Goal: Use online tool/utility: Utilize a website feature to perform a specific function

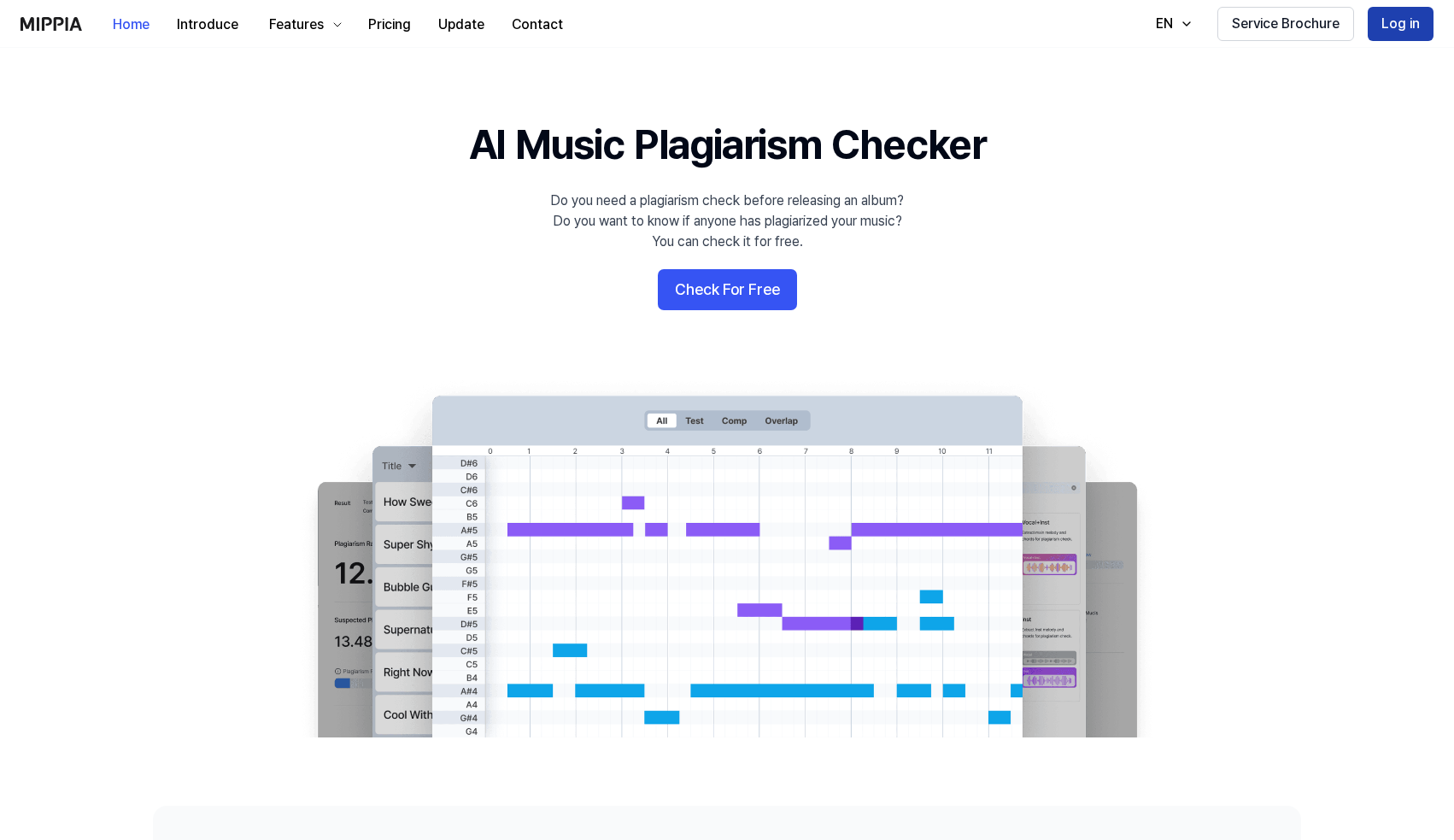
click at [1404, 27] on button "Log in" at bounding box center [1400, 24] width 65 height 34
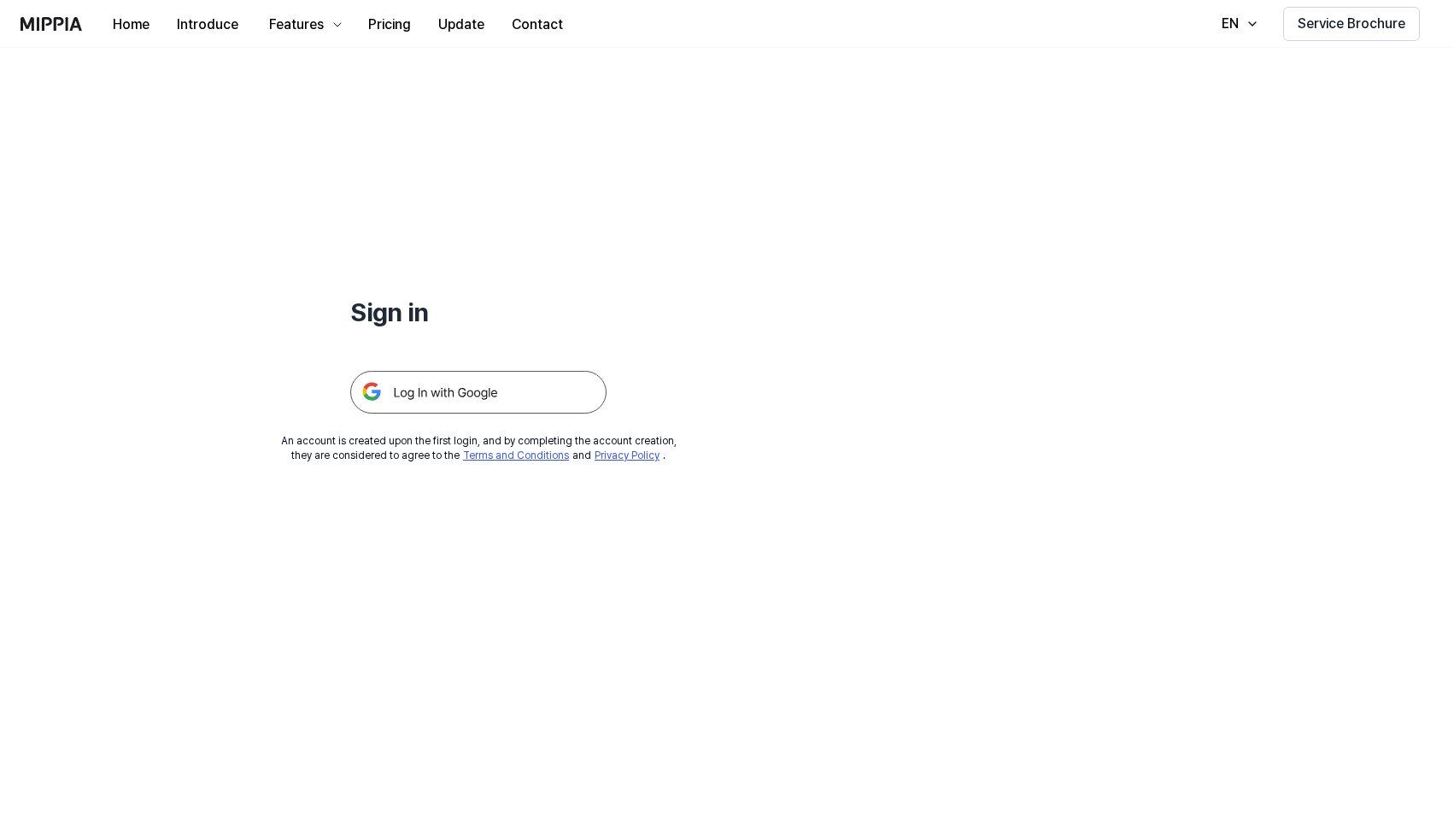
click at [516, 404] on img at bounding box center [478, 392] width 256 height 43
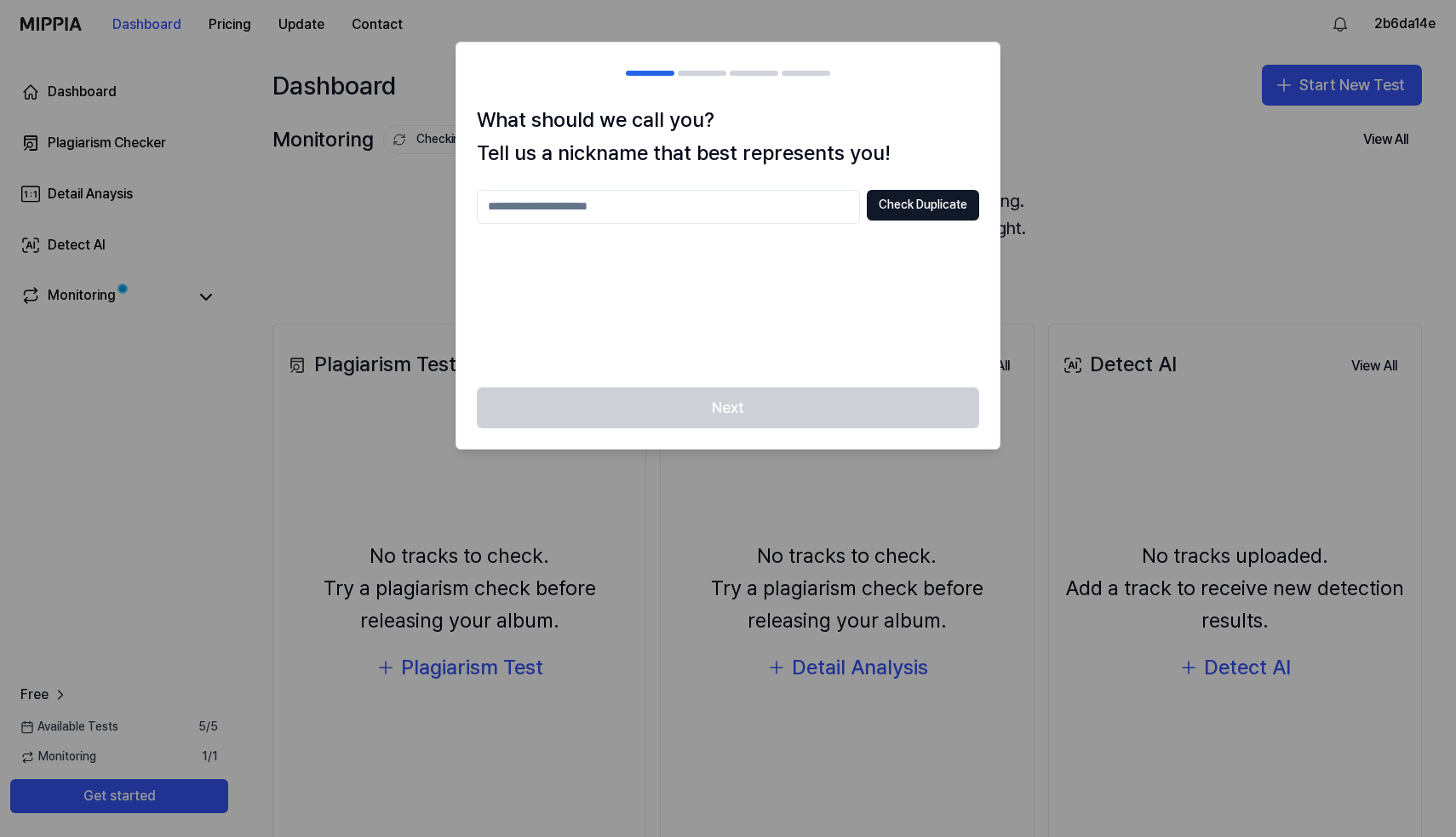
click at [746, 409] on div "Next" at bounding box center [728, 418] width 543 height 61
click at [914, 208] on button "Check Duplicate" at bounding box center [922, 205] width 113 height 30
click at [1143, 198] on div at bounding box center [728, 418] width 1456 height 837
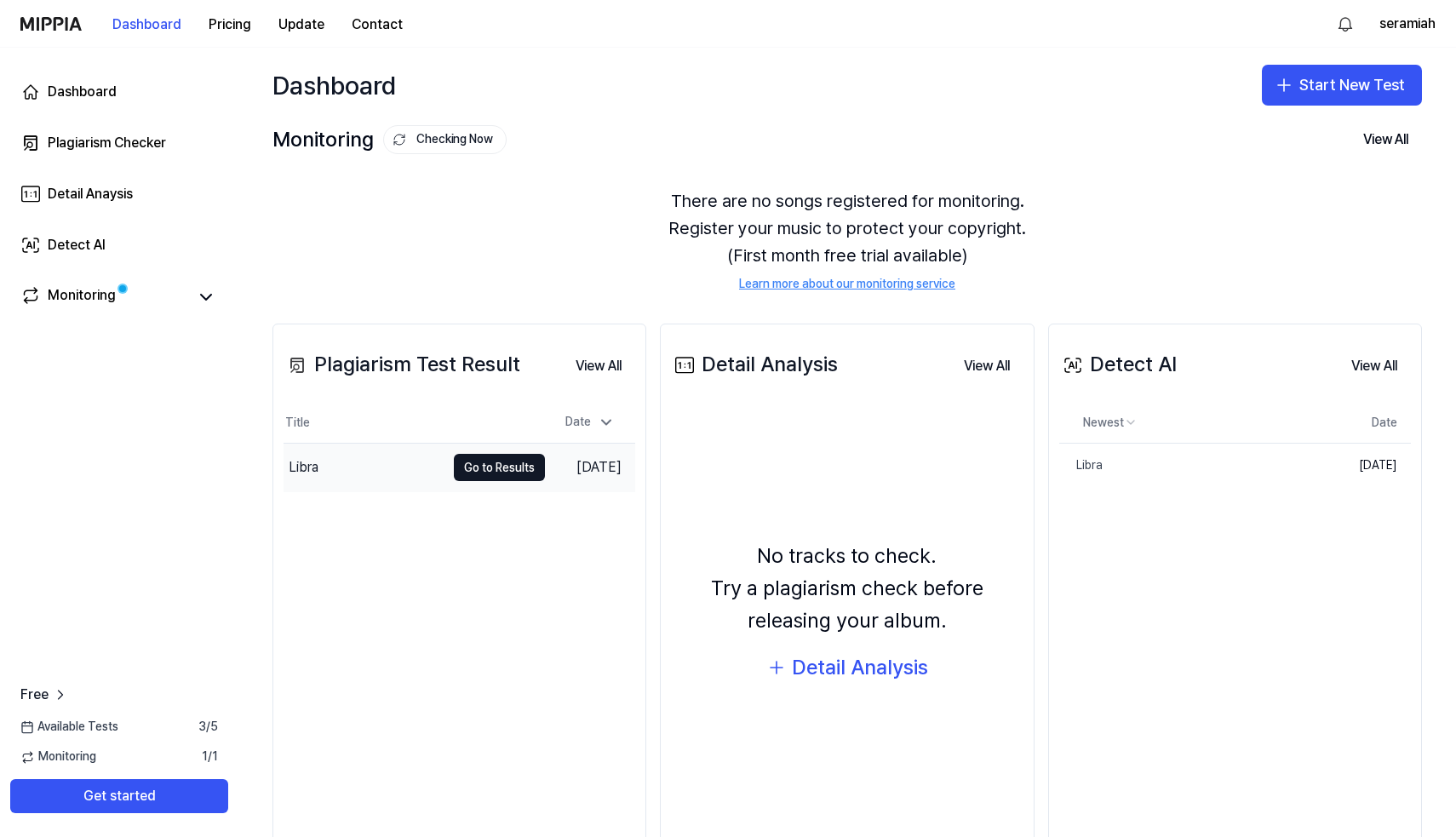
click at [432, 471] on div "Libra" at bounding box center [364, 467] width 162 height 47
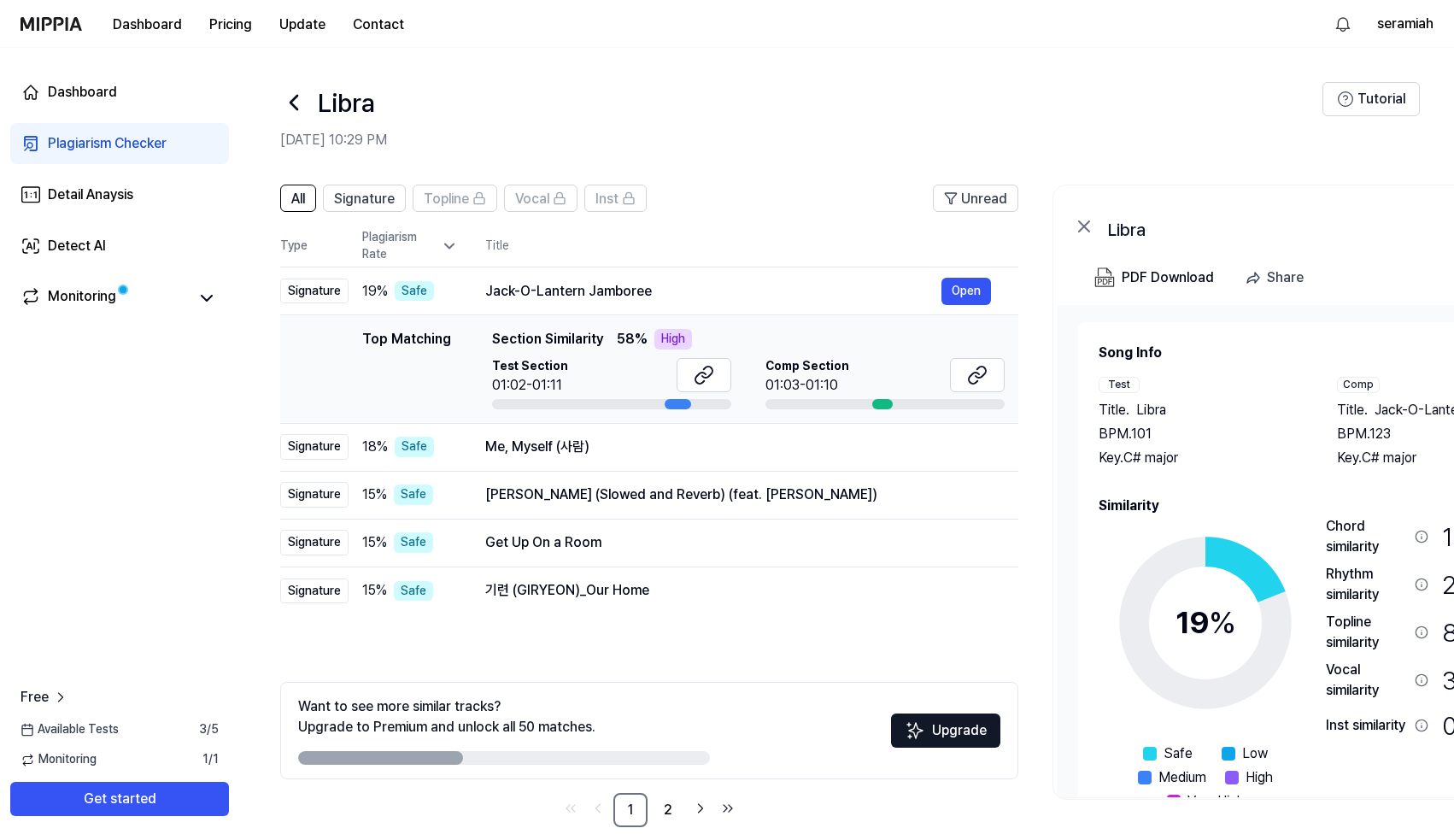
scroll to position [22, 0]
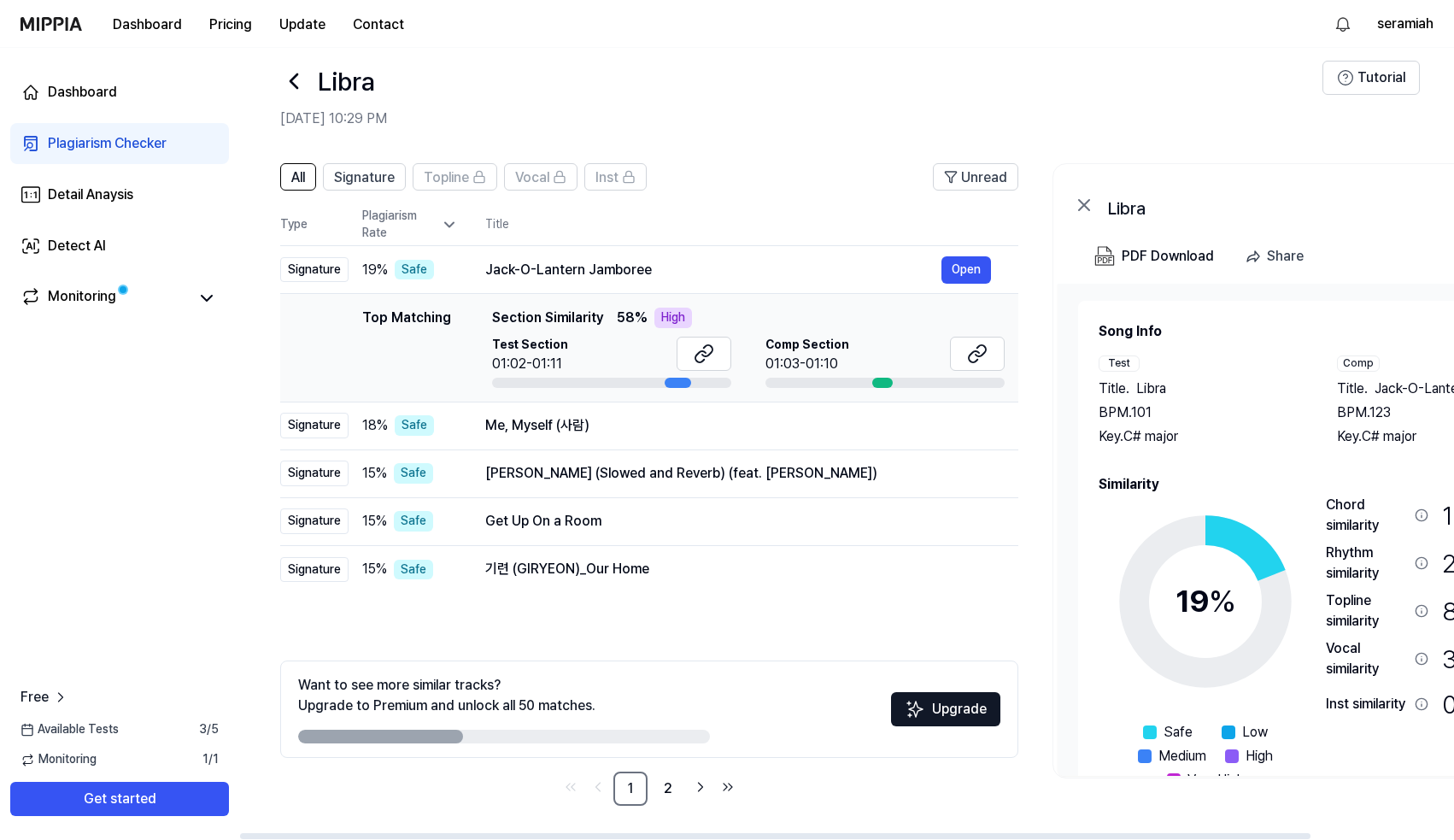
click at [388, 232] on div "Plagiarism Rate" at bounding box center [410, 224] width 96 height 33
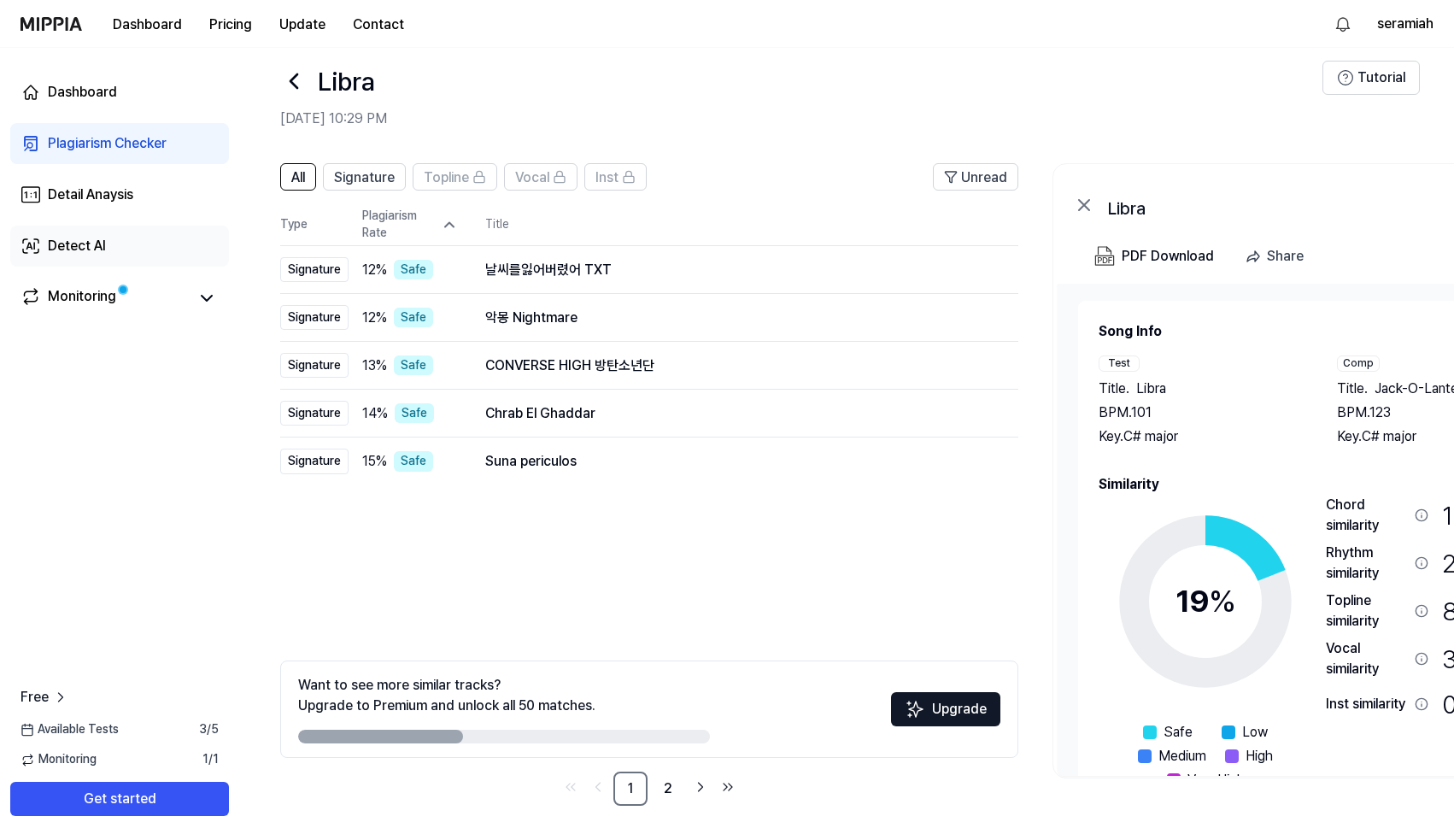
click at [96, 247] on div "Detect AI" at bounding box center [76, 246] width 58 height 21
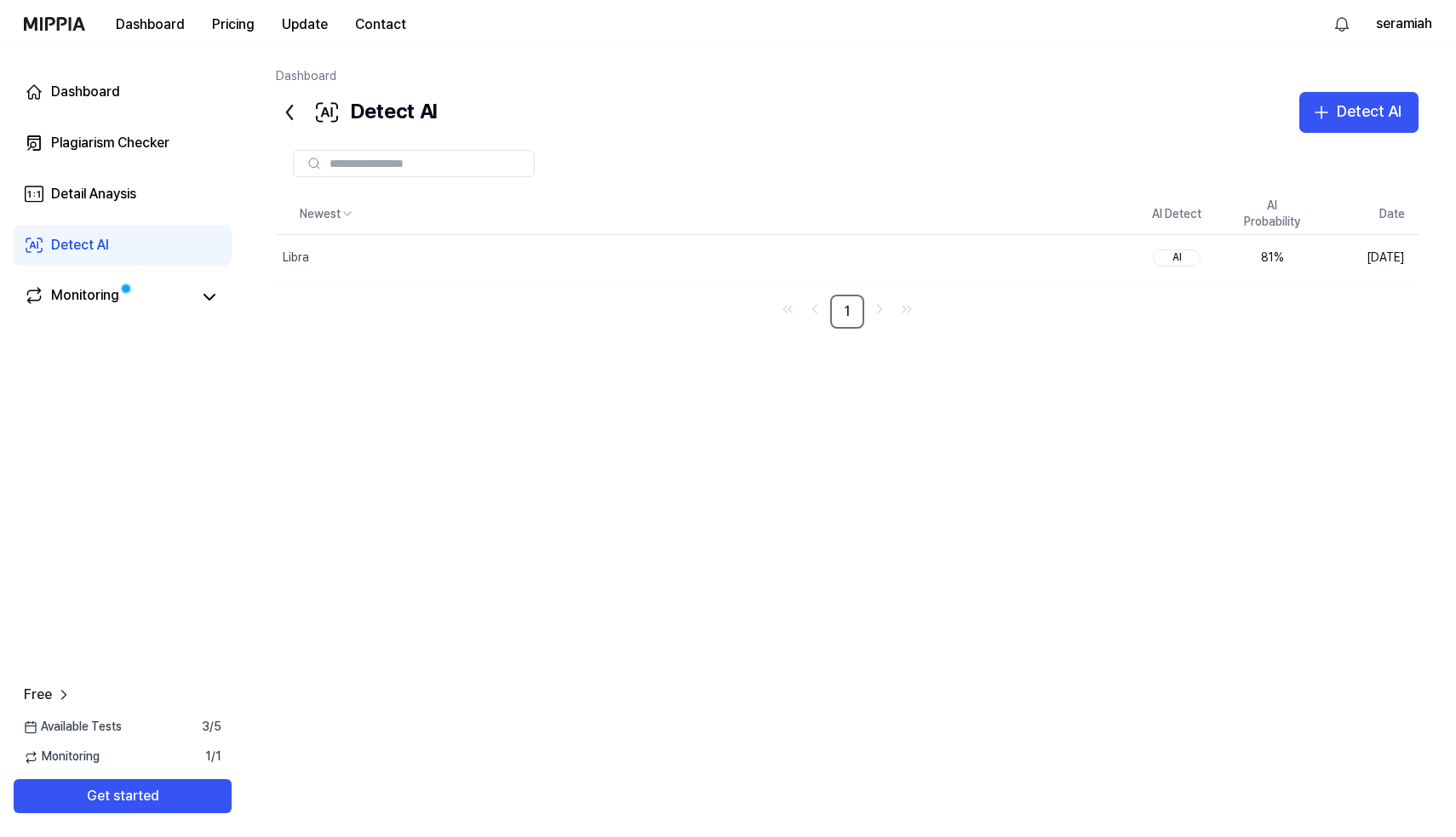
scroll to position [0, 0]
click at [372, 257] on div "Libra" at bounding box center [663, 256] width 782 height 44
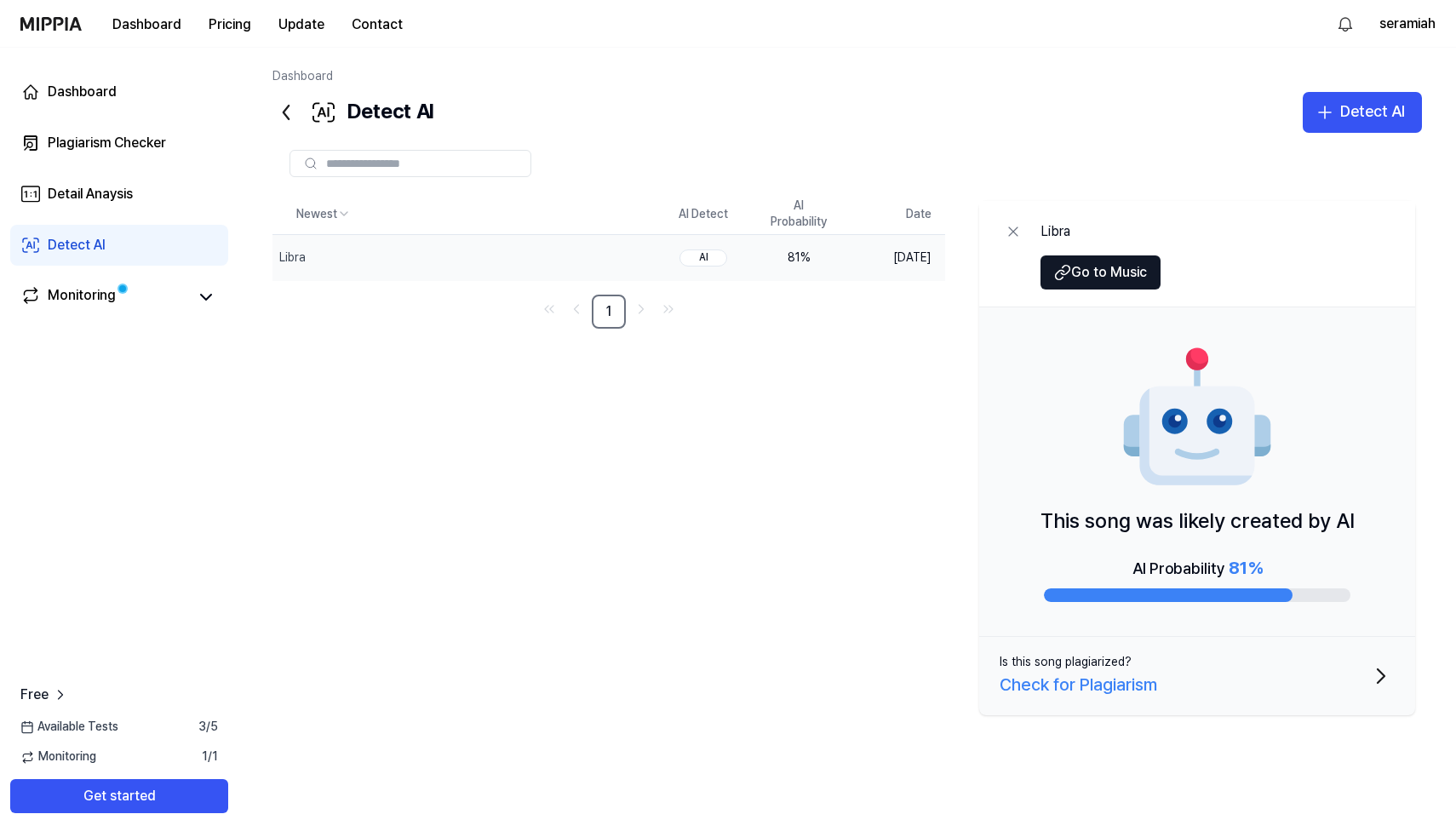
click at [1289, 689] on button "Is this song plagiarized? Check for Plagiarism" at bounding box center [1197, 675] width 436 height 78
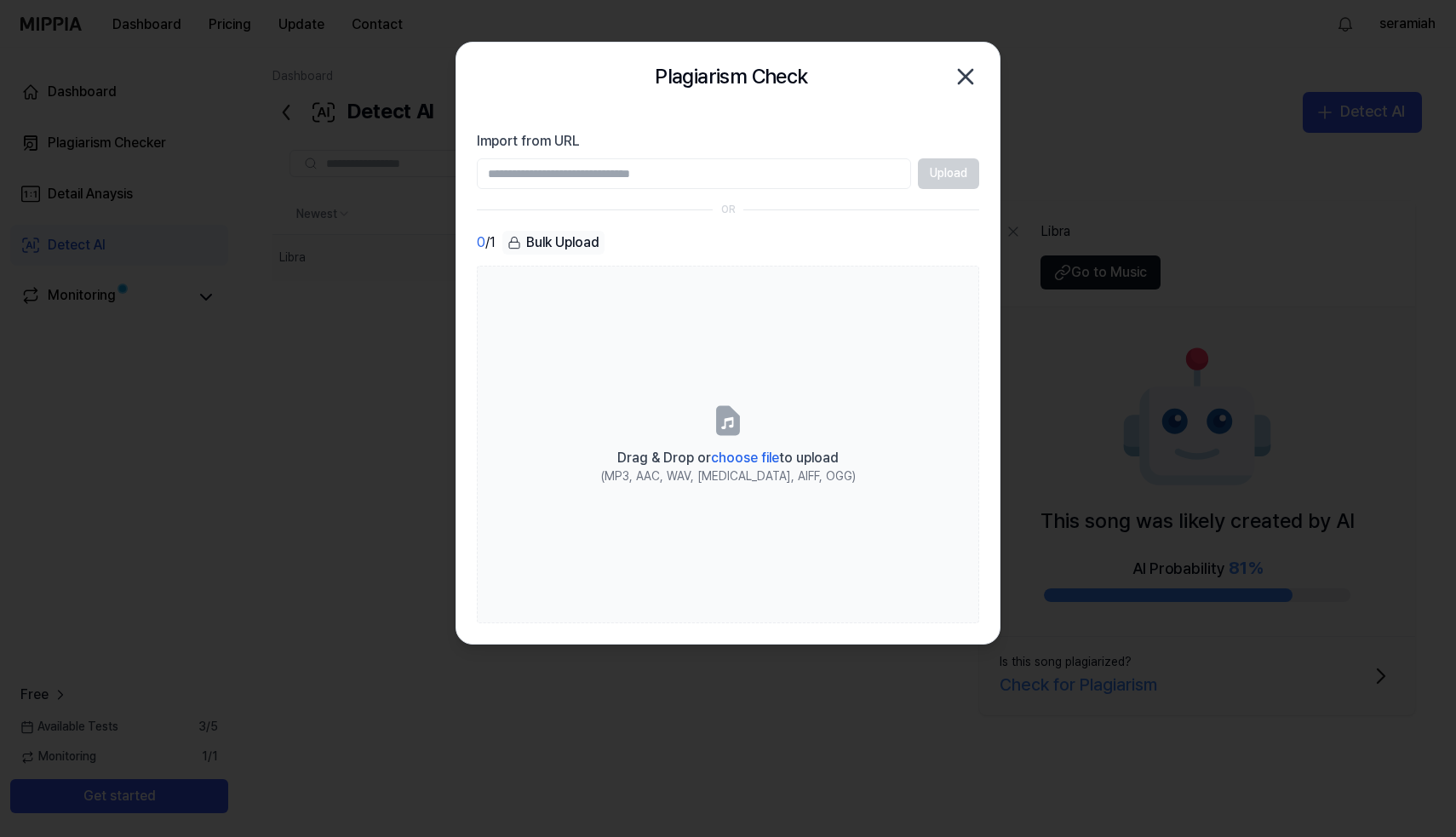
click at [969, 80] on icon "button" at bounding box center [966, 77] width 13 height 13
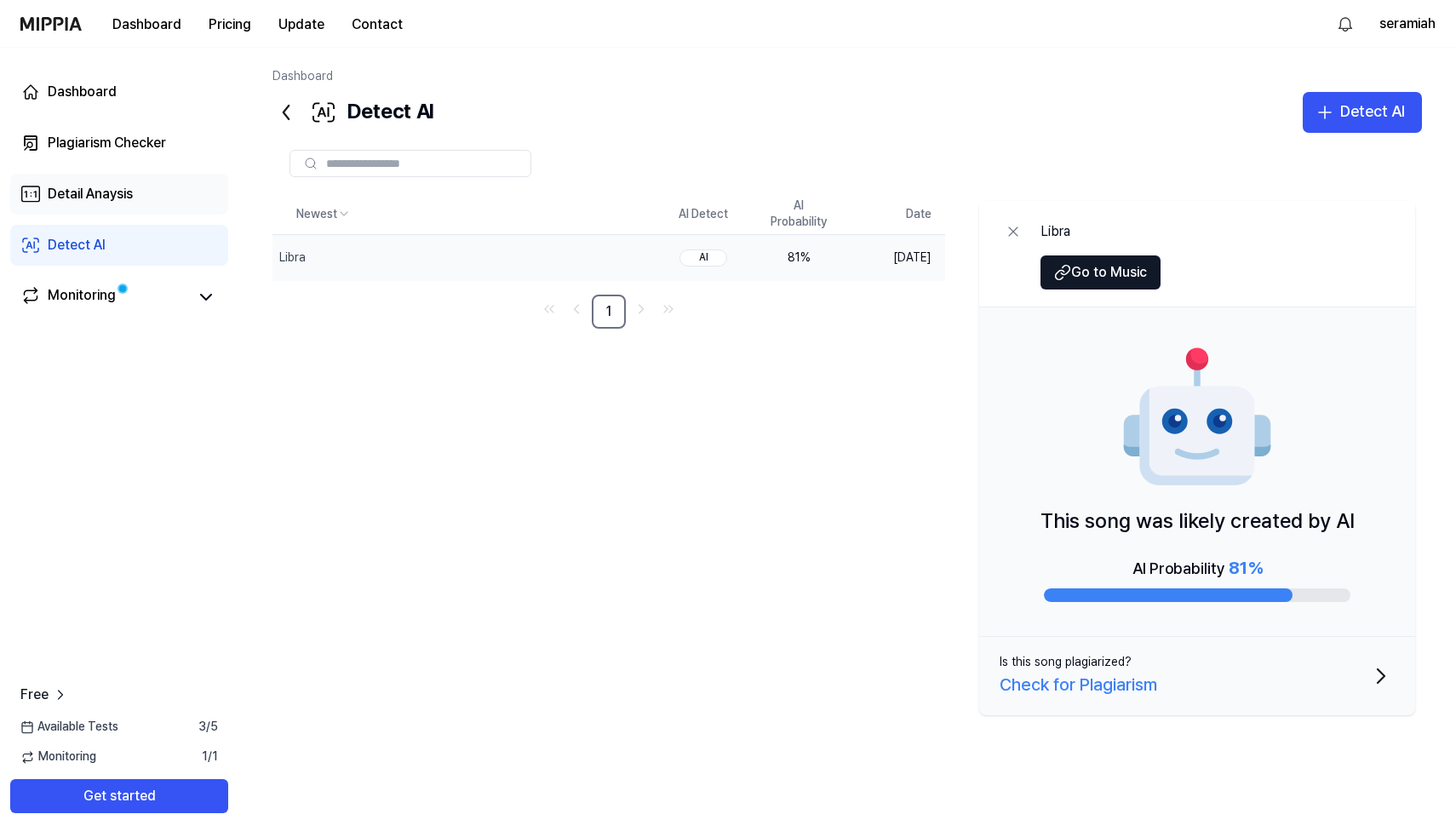
click at [150, 200] on link "Detail Anaysis" at bounding box center [119, 194] width 218 height 41
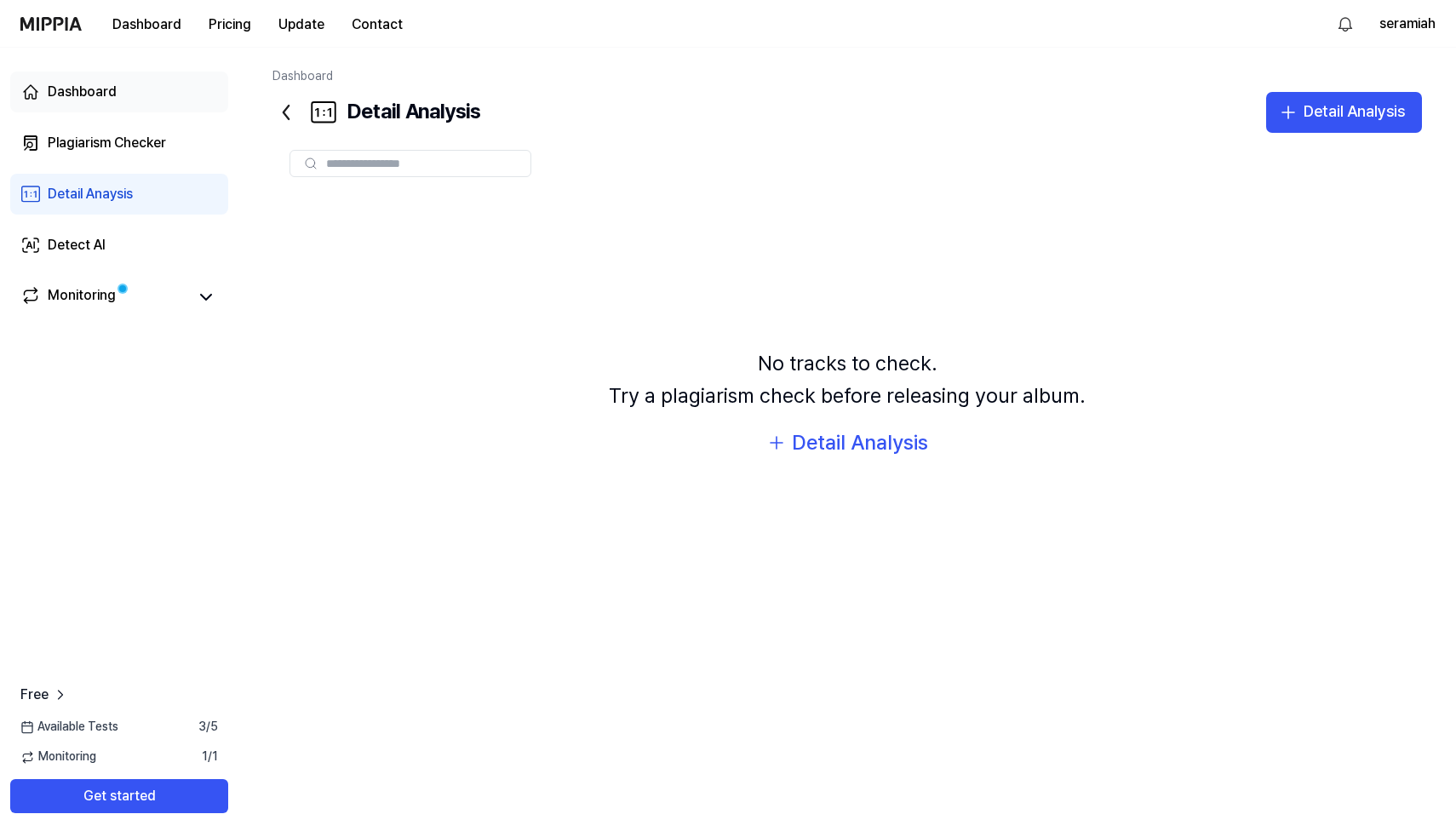
click at [115, 98] on link "Dashboard" at bounding box center [119, 92] width 218 height 41
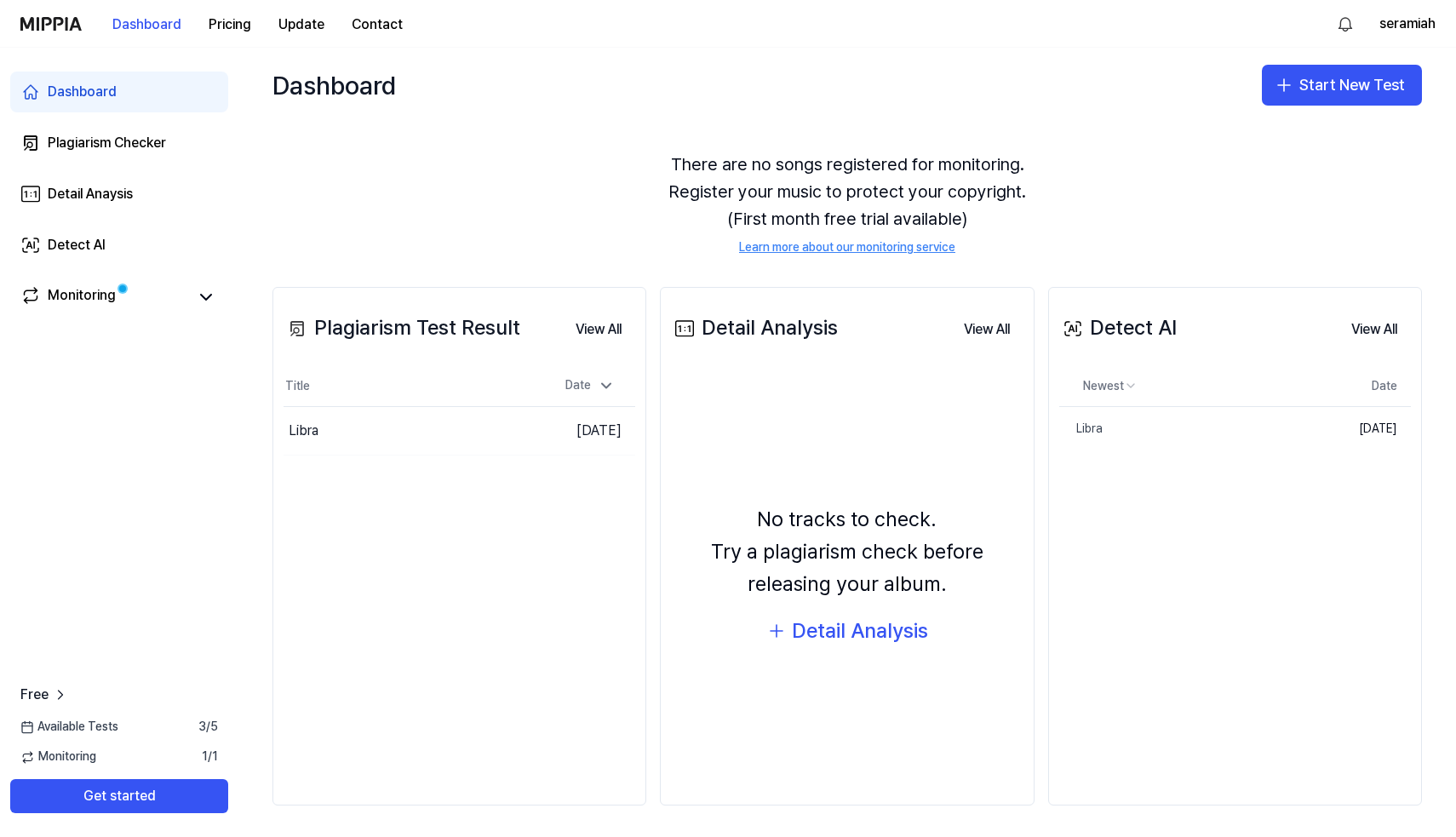
scroll to position [39, 0]
click at [97, 188] on div "Detail Anaysis" at bounding box center [90, 194] width 85 height 21
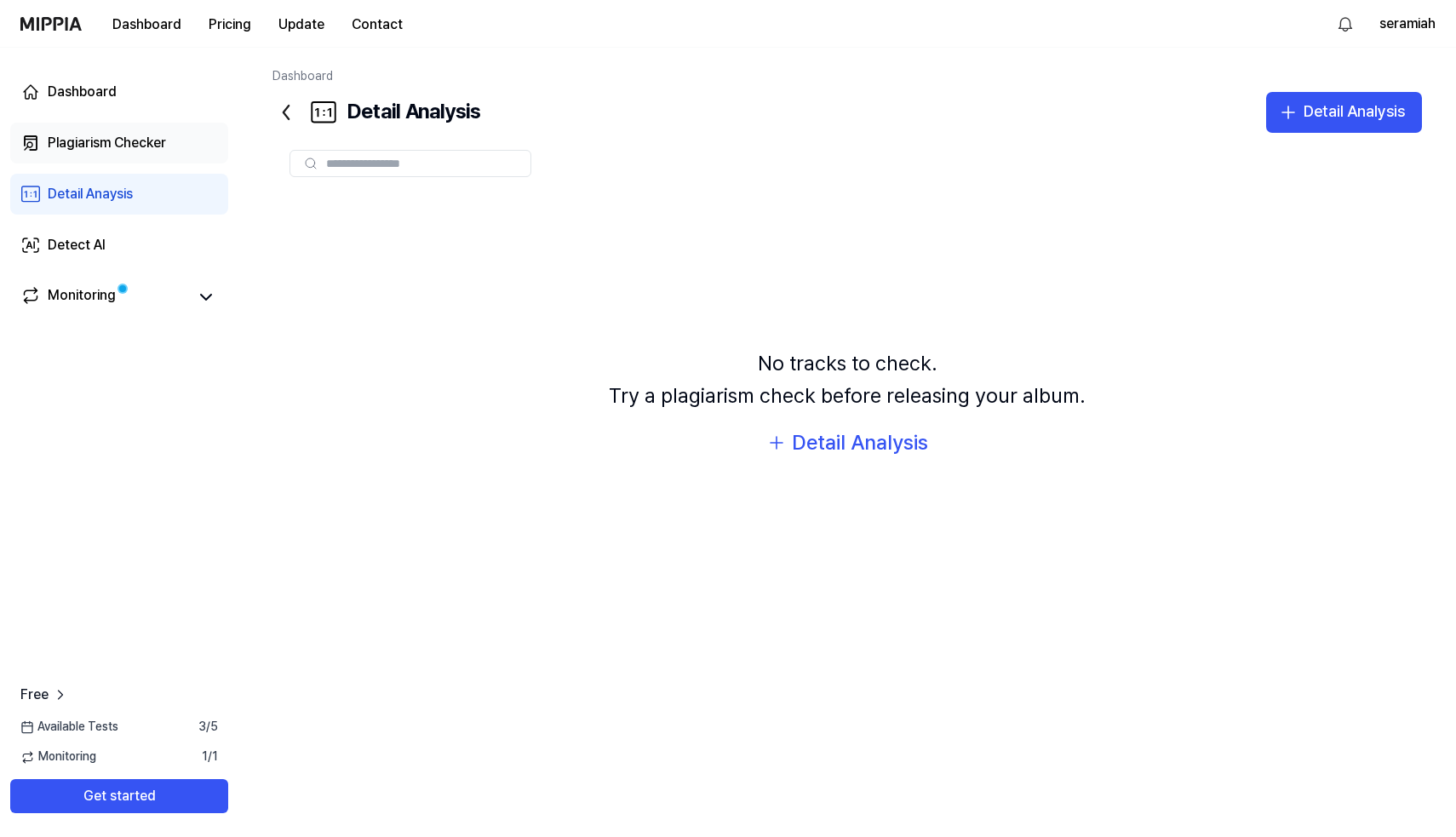
click at [76, 133] on div "Plagiarism Checker" at bounding box center [106, 143] width 118 height 21
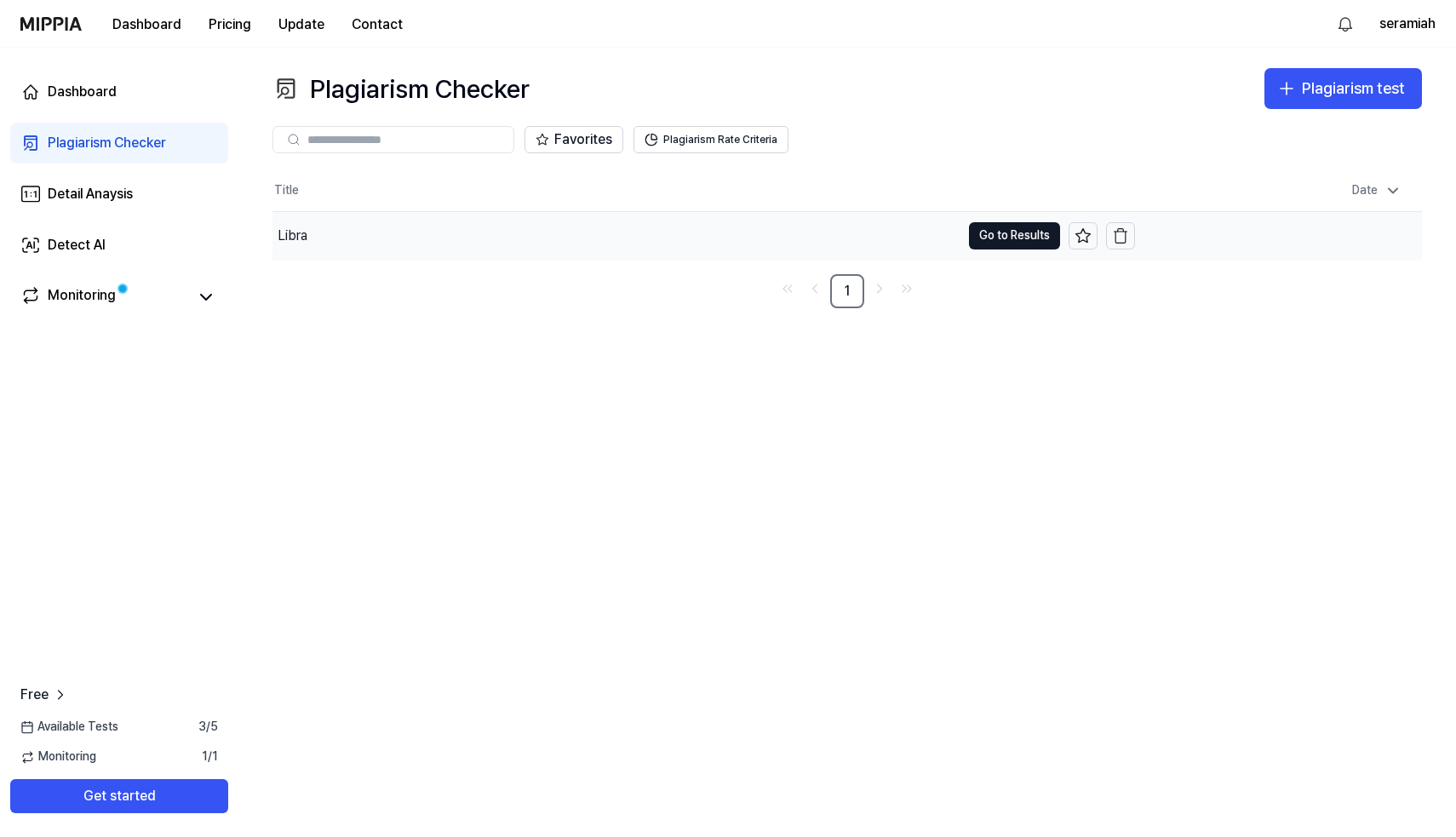
click at [612, 235] on div "Libra" at bounding box center [616, 235] width 688 height 47
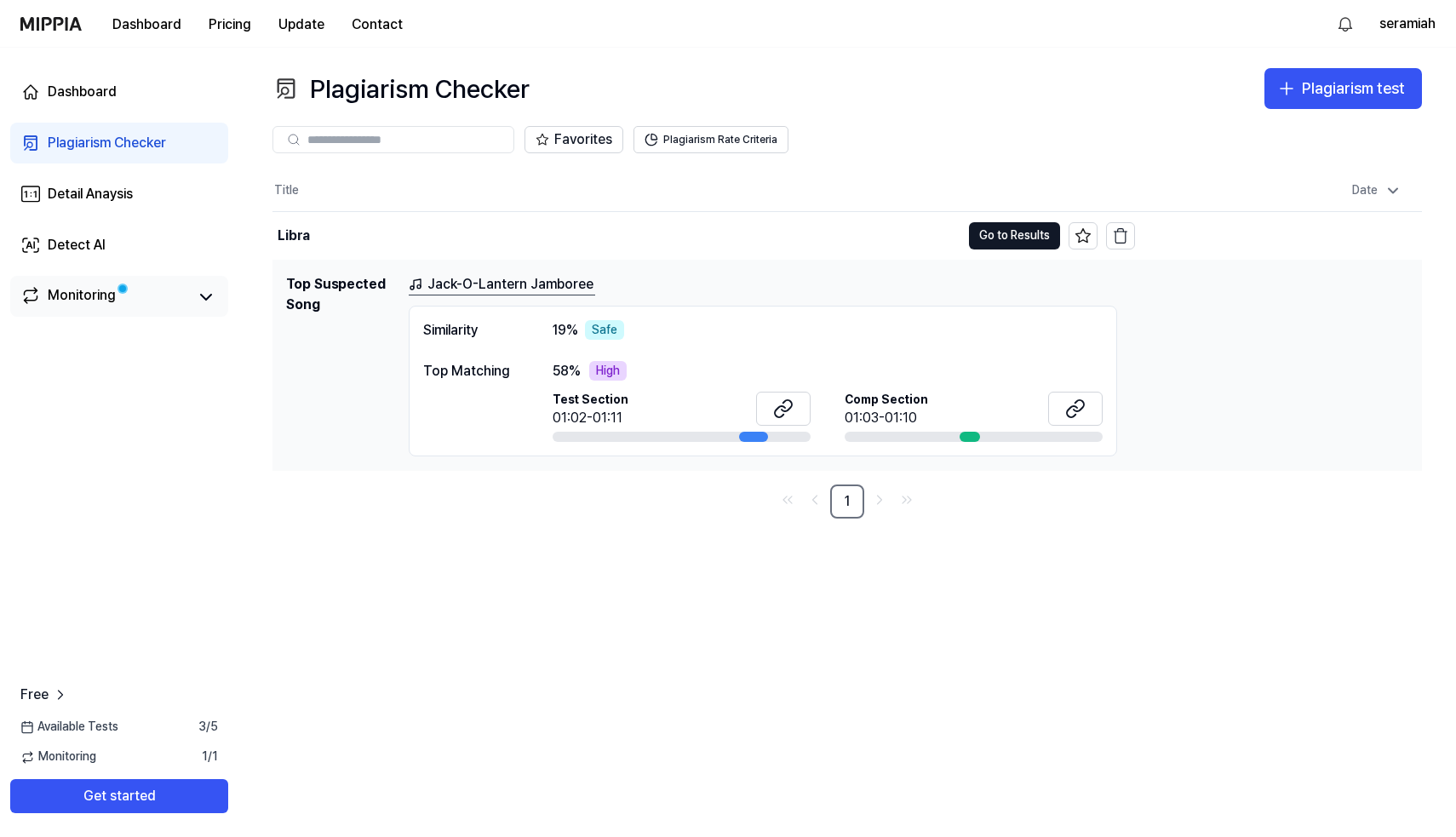
click at [189, 294] on div "Monitoring" at bounding box center [119, 297] width 198 height 24
click at [715, 139] on button "Plagiarism Rate Criteria" at bounding box center [711, 139] width 155 height 27
click at [105, 196] on div "Detail Anaysis" at bounding box center [90, 194] width 85 height 21
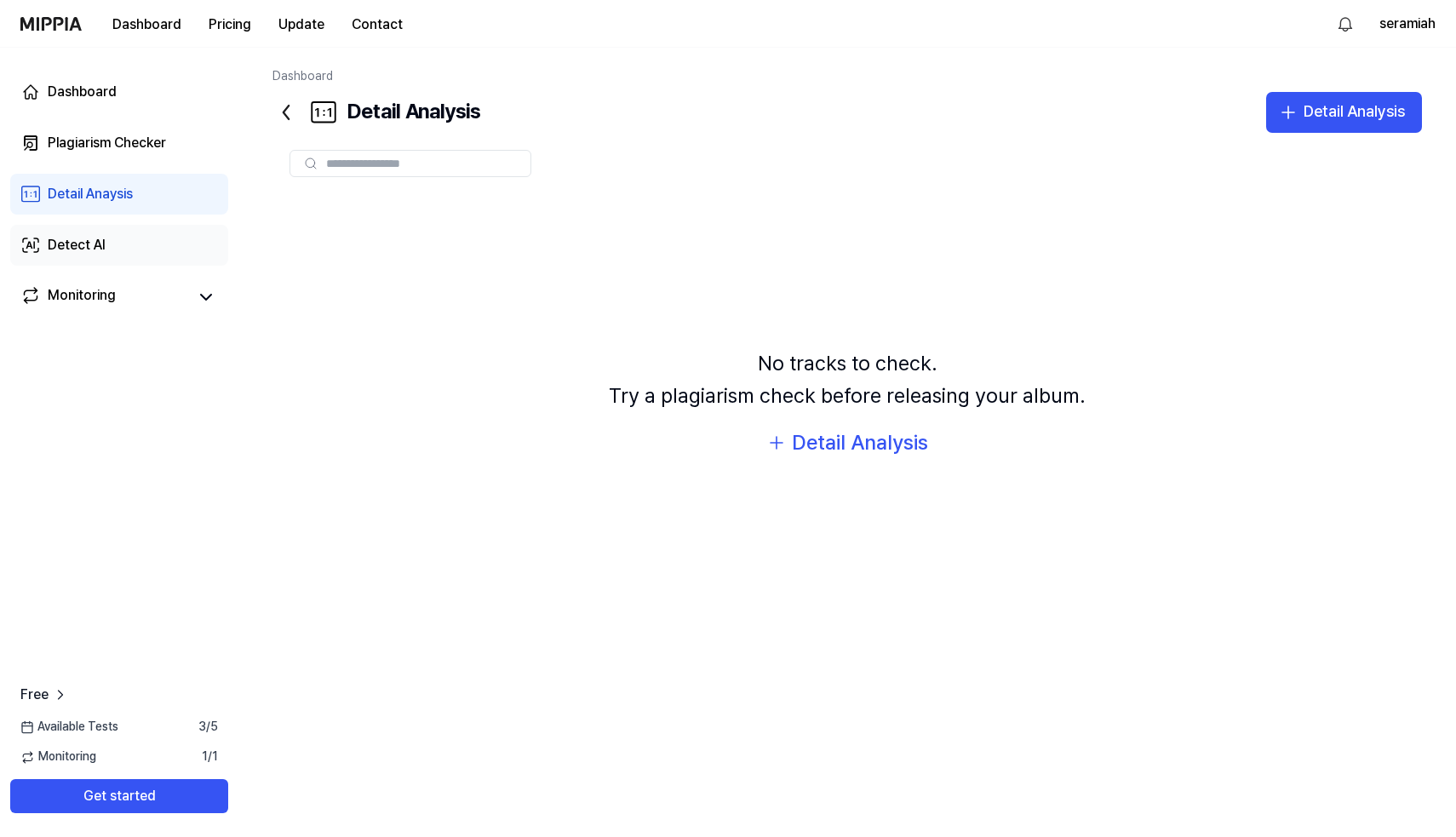
click at [75, 242] on div "Detect AI" at bounding box center [76, 245] width 58 height 21
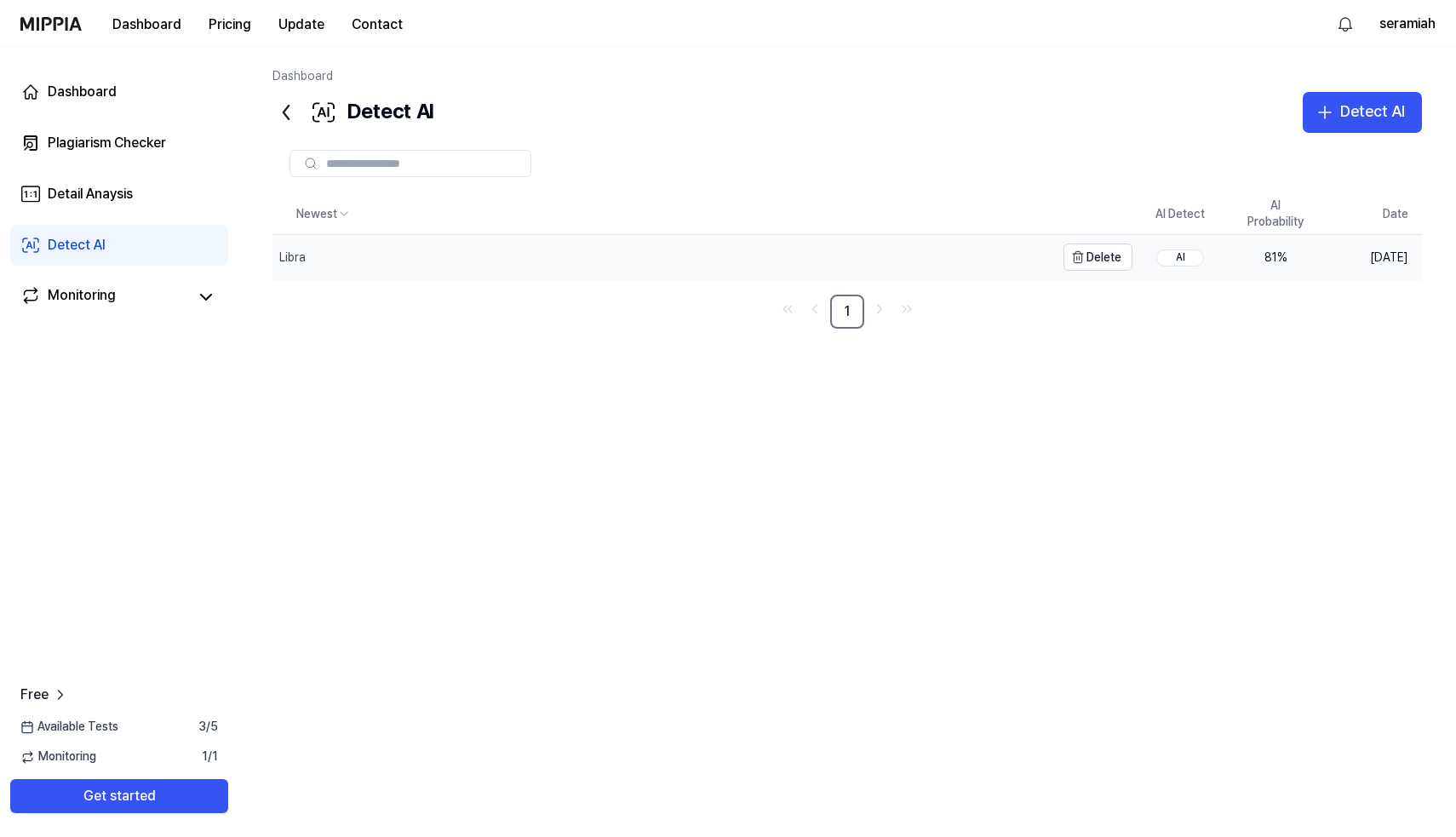
click at [347, 247] on div "Libra" at bounding box center [663, 256] width 782 height 44
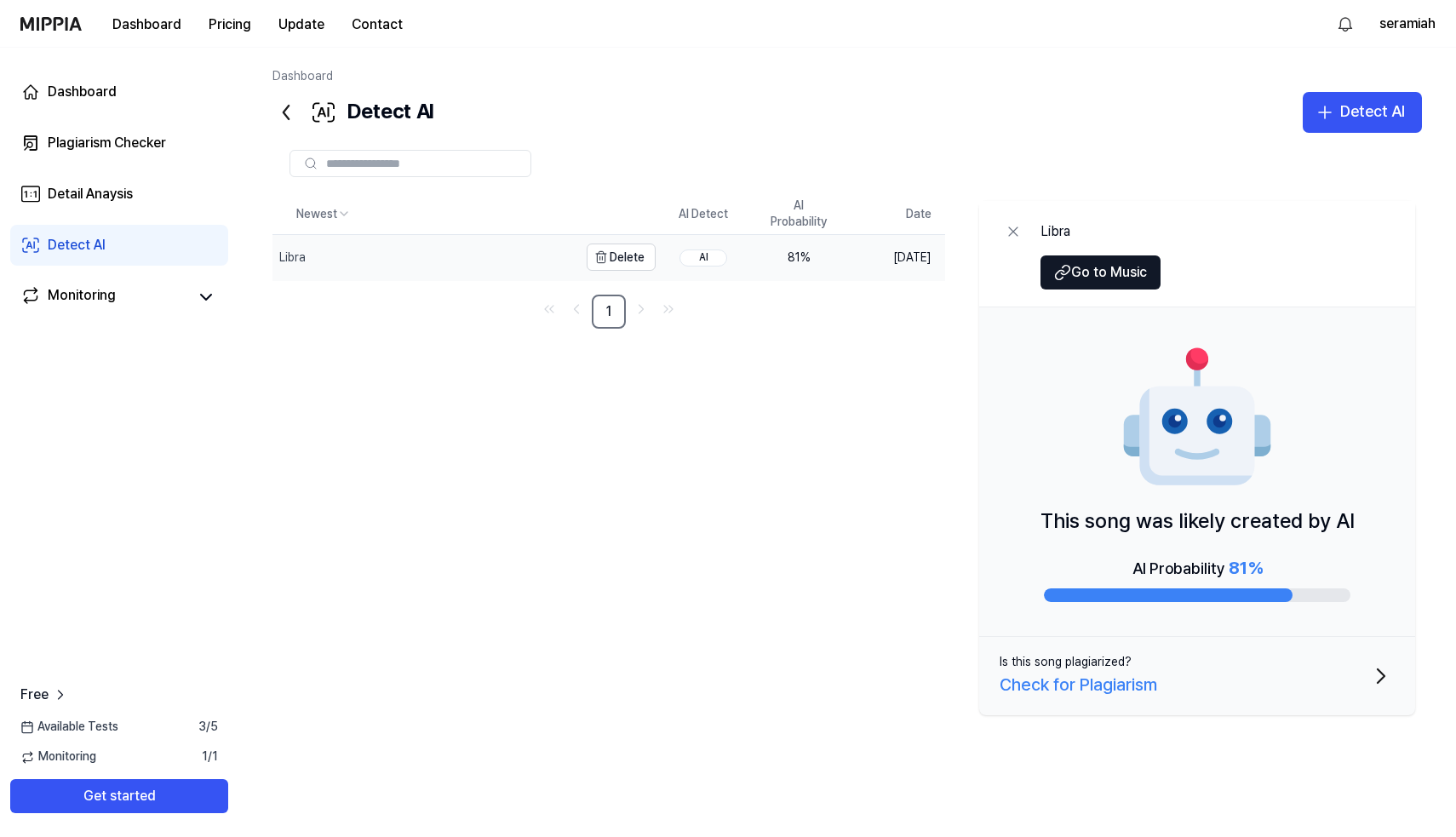
click at [463, 267] on div "Libra" at bounding box center [425, 256] width 306 height 44
click at [340, 219] on html "Dashboard Pricing Update Contact seramiah Dashboard Plagiarism Checker Detail A…" at bounding box center [728, 418] width 1456 height 837
click at [529, 252] on html "Dashboard Pricing Update Contact seramiah Dashboard Plagiarism Checker Detail A…" at bounding box center [728, 418] width 1456 height 837
click at [524, 253] on div "Libra" at bounding box center [425, 256] width 306 height 44
click at [710, 253] on div "AI" at bounding box center [703, 258] width 47 height 17
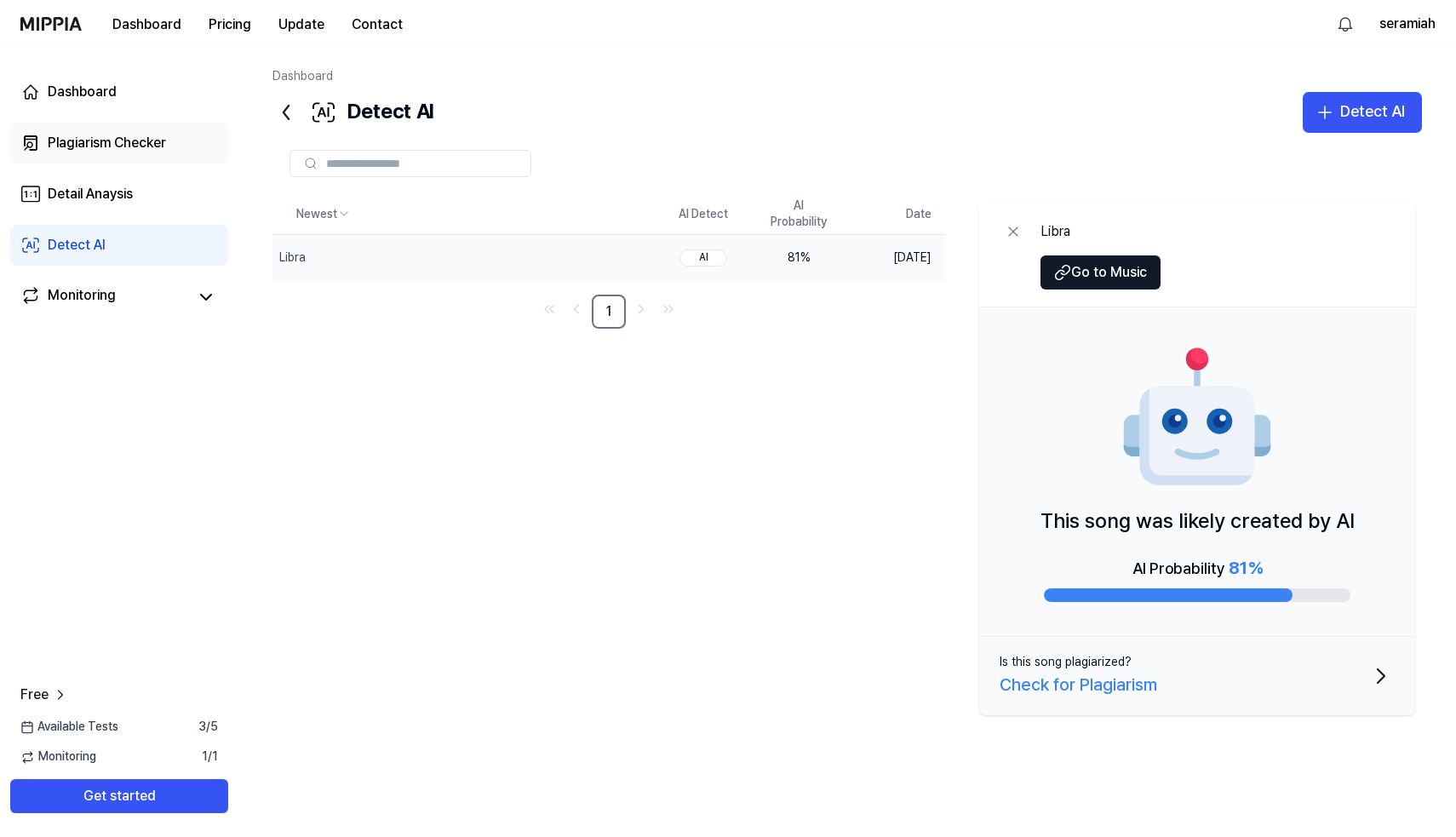
click at [79, 142] on div "Plagiarism Checker" at bounding box center [106, 143] width 118 height 21
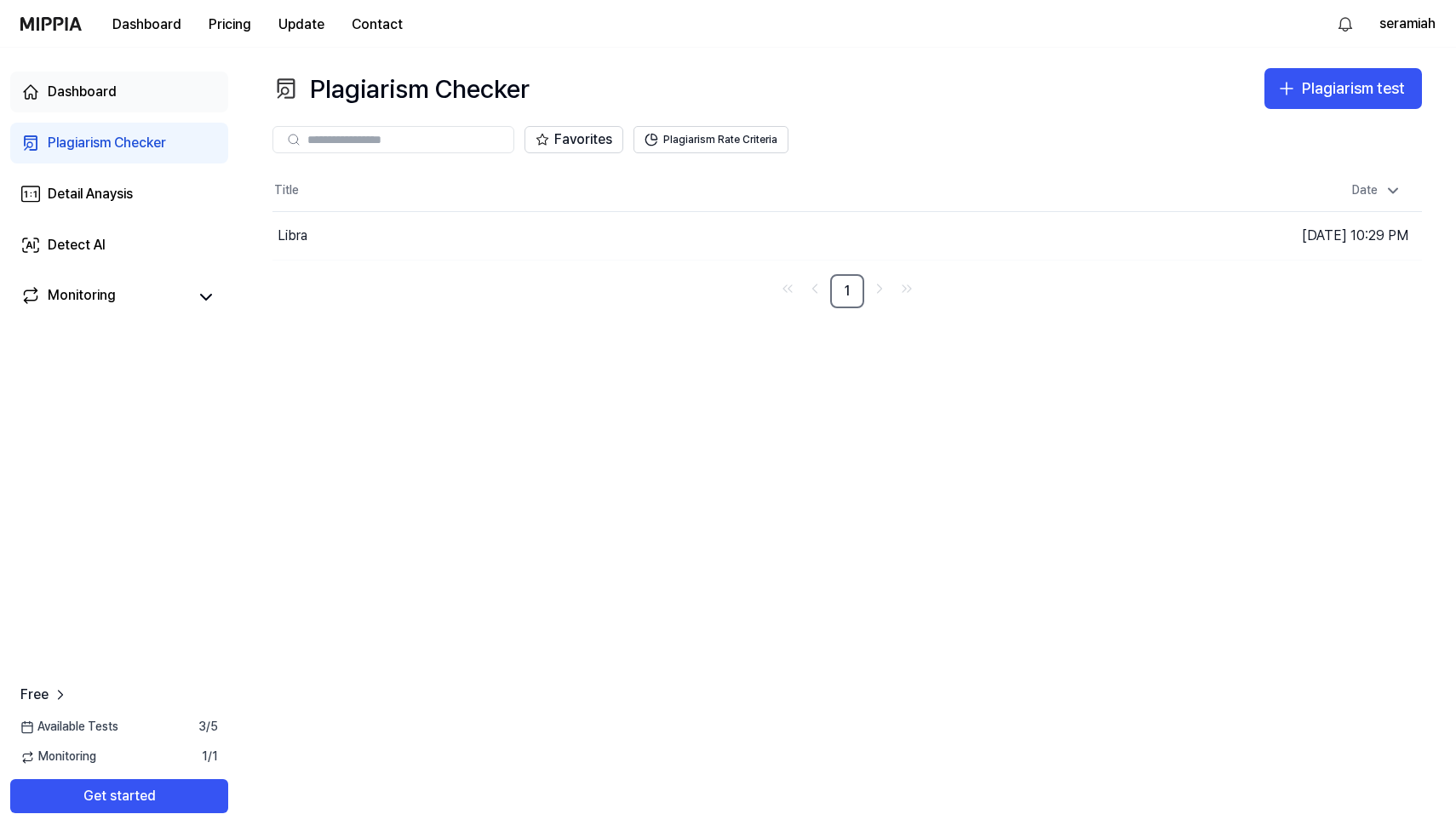
click at [96, 89] on div "Dashboard" at bounding box center [81, 92] width 69 height 21
